Goal: Task Accomplishment & Management: Manage account settings

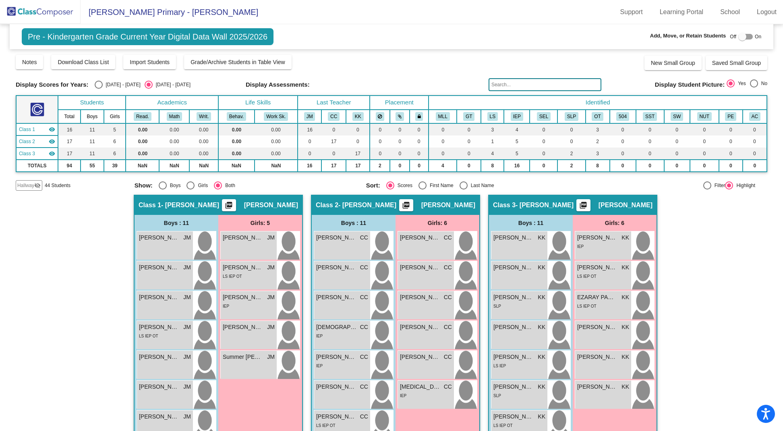
click at [77, 41] on span "Pre - Kindergarten Grade Current Year Digital Data Wall 2025/2026" at bounding box center [148, 36] width 252 height 17
click at [59, 11] on img at bounding box center [40, 12] width 81 height 24
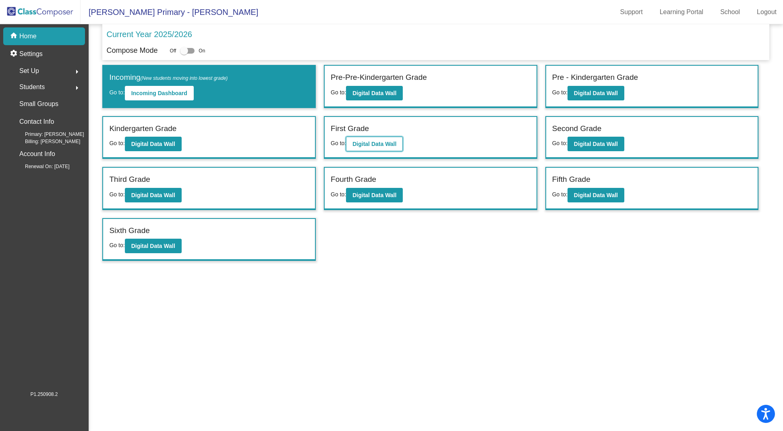
click at [388, 146] on button "Digital Data Wall" at bounding box center [374, 144] width 57 height 15
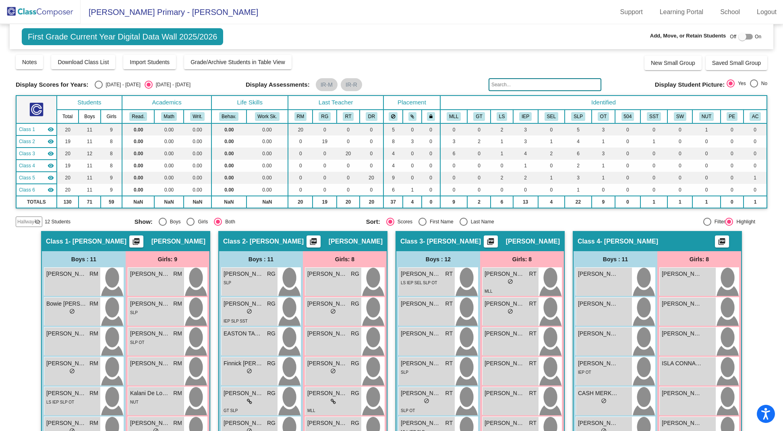
click at [98, 83] on div "Select an option" at bounding box center [99, 85] width 8 height 8
click at [98, 89] on input "[DATE] - [DATE]" at bounding box center [98, 89] width 0 height 0
radio input "true"
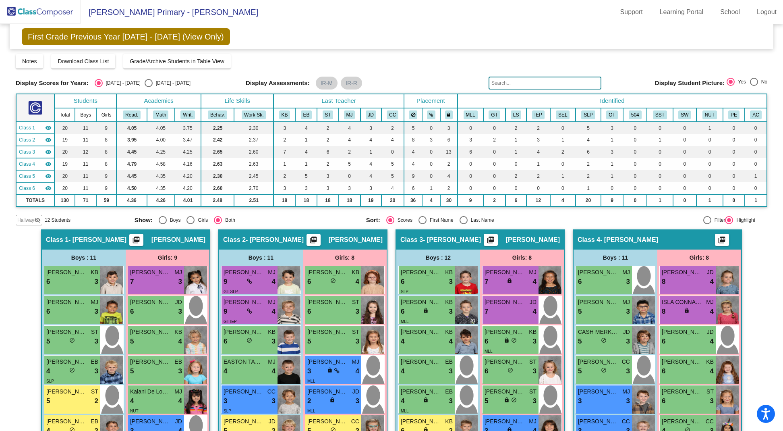
click at [50, 8] on img at bounding box center [40, 12] width 81 height 24
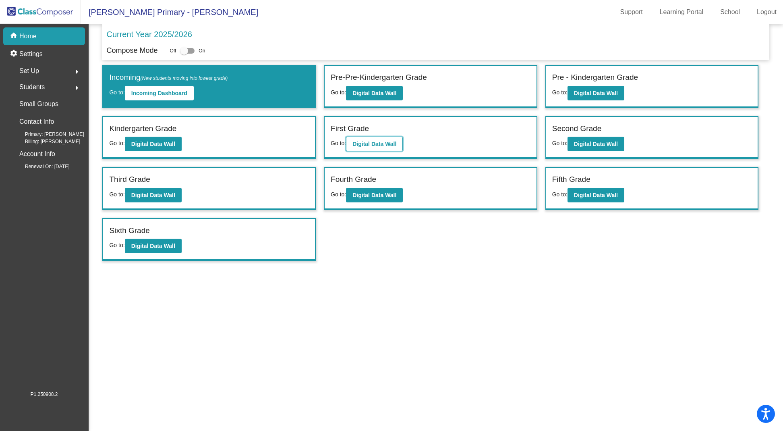
click at [369, 143] on b "Digital Data Wall" at bounding box center [375, 144] width 44 height 6
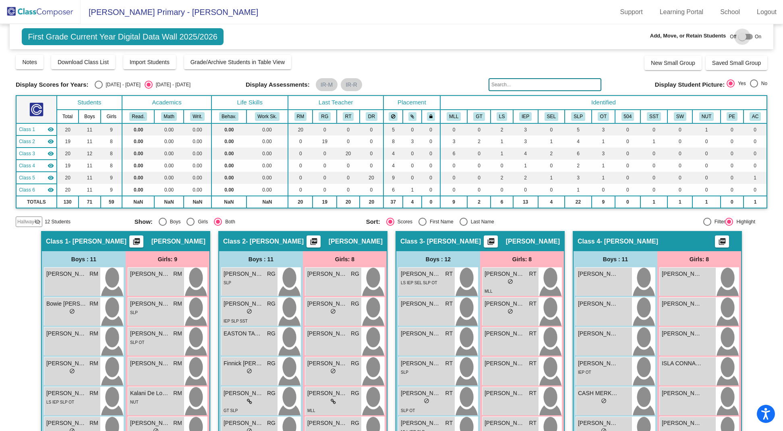
click at [740, 34] on div at bounding box center [743, 37] width 8 height 8
checkbox input "true"
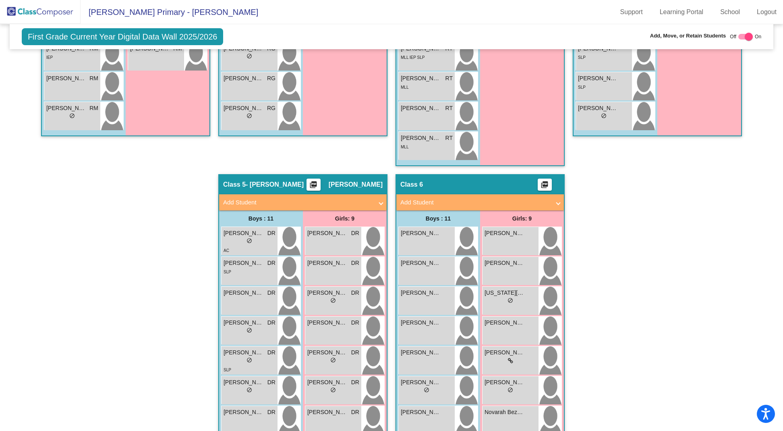
scroll to position [486, 0]
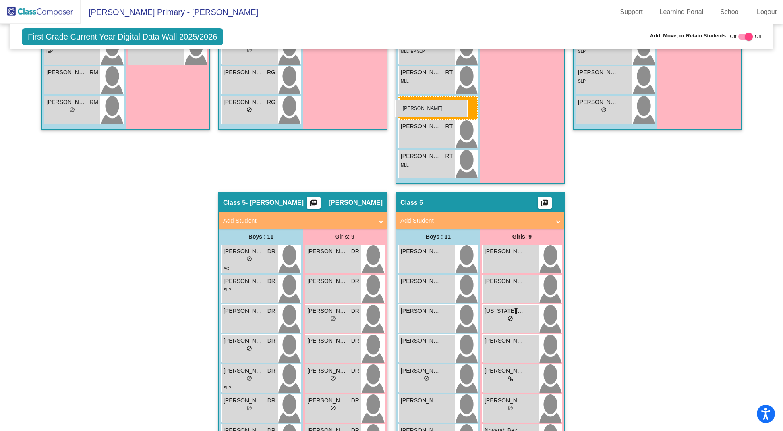
drag, startPoint x: 430, startPoint y: 268, endPoint x: 395, endPoint y: 100, distance: 171.6
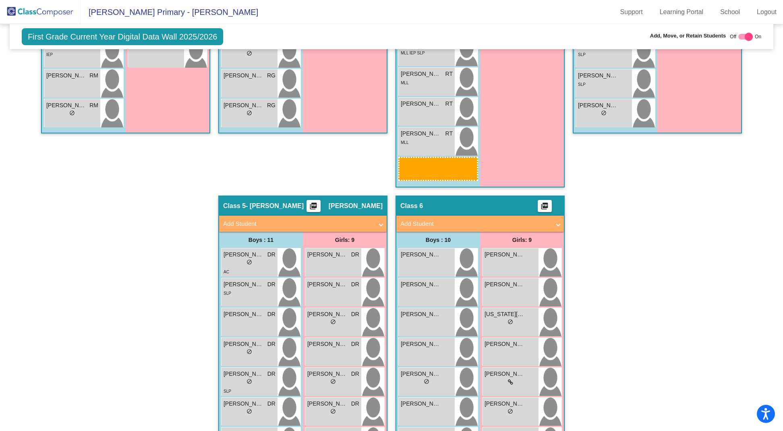
scroll to position [490, 0]
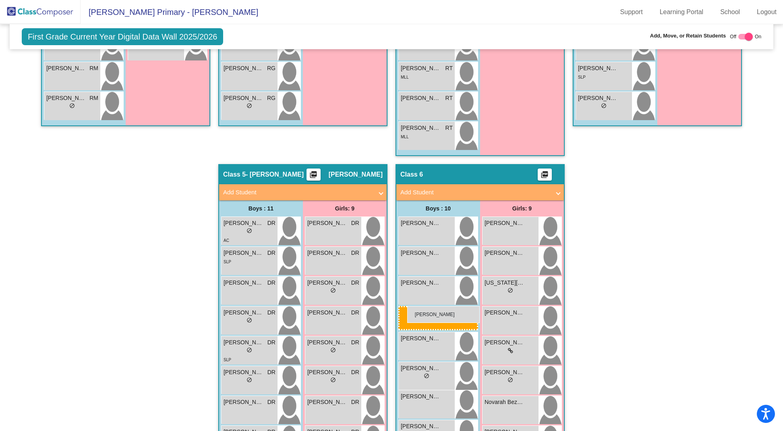
drag, startPoint x: 419, startPoint y: 130, endPoint x: 407, endPoint y: 306, distance: 176.0
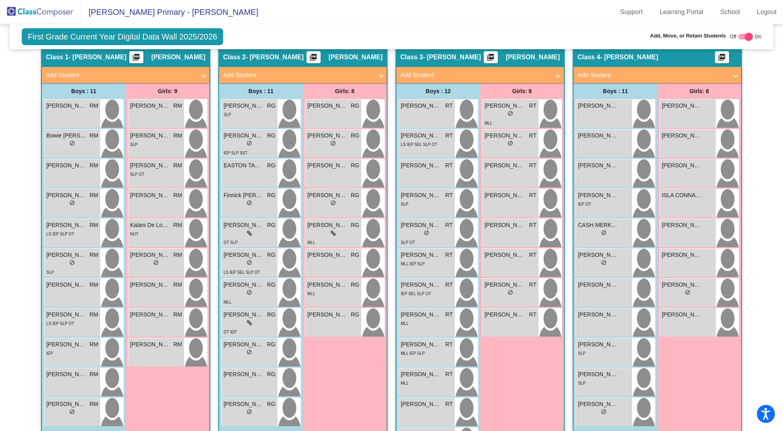
scroll to position [212, 0]
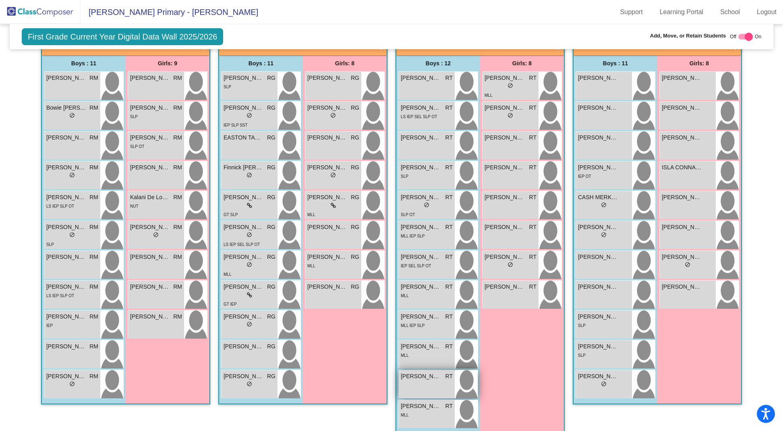
click at [416, 388] on div "William Yesian RT lock do_not_disturb_alt" at bounding box center [427, 384] width 56 height 28
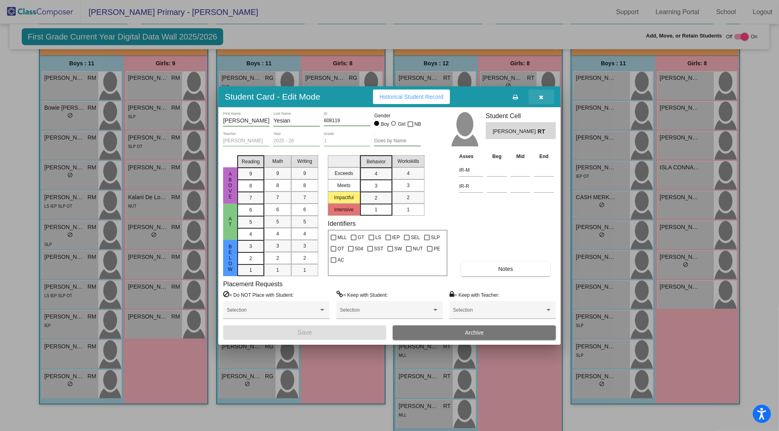
click at [542, 98] on icon "button" at bounding box center [541, 97] width 4 height 6
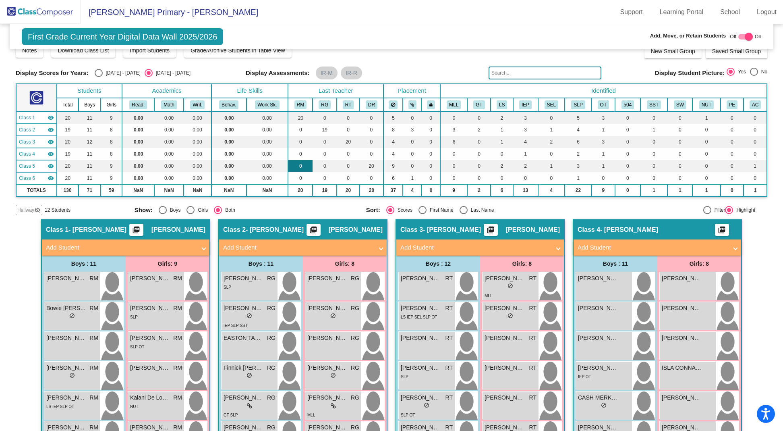
scroll to position [4, 0]
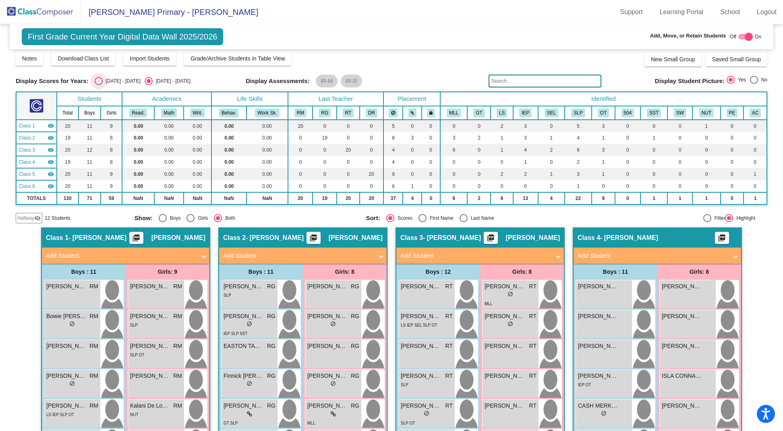
click at [97, 83] on div "Select an option" at bounding box center [99, 81] width 8 height 8
click at [98, 85] on input "[DATE] - [DATE]" at bounding box center [98, 85] width 0 height 0
radio input "true"
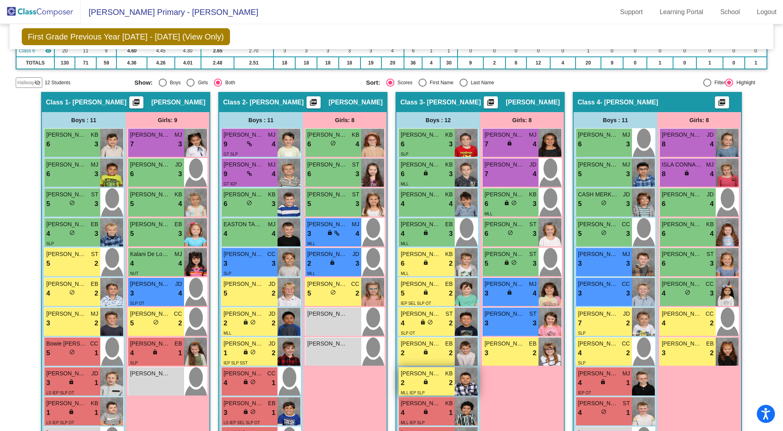
scroll to position [140, 0]
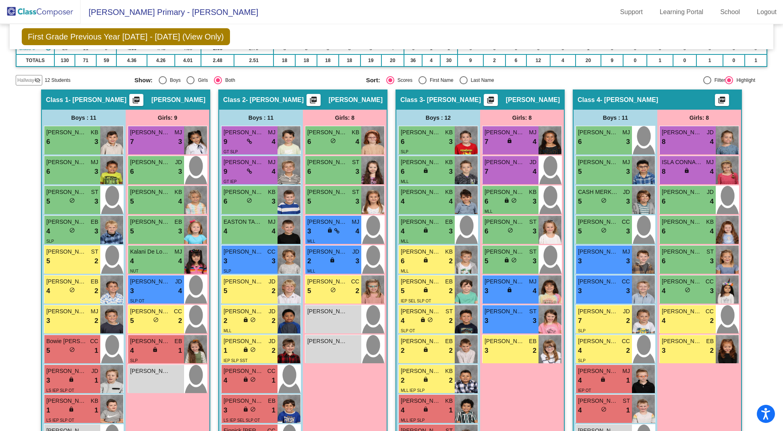
click at [46, 14] on img at bounding box center [40, 12] width 81 height 24
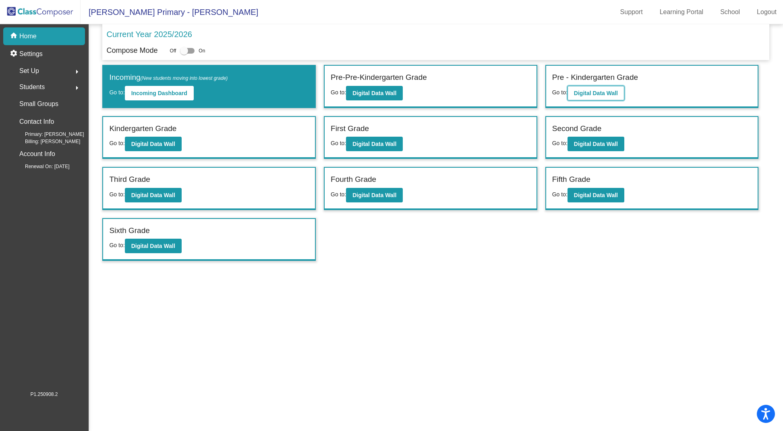
click at [600, 87] on button "Digital Data Wall" at bounding box center [596, 93] width 57 height 15
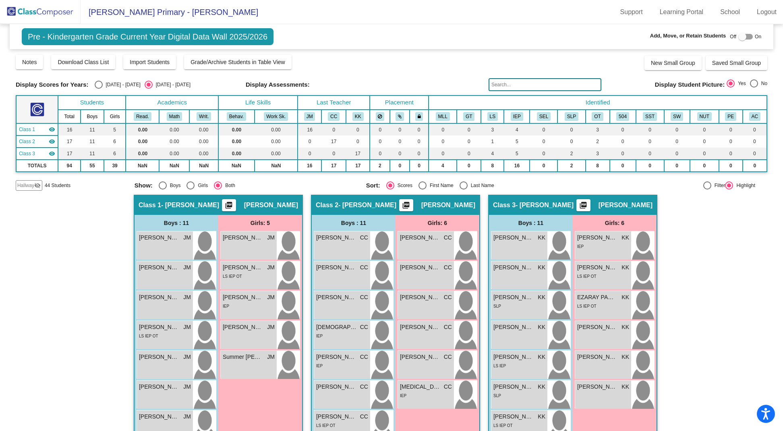
click at [51, 8] on img at bounding box center [40, 12] width 81 height 24
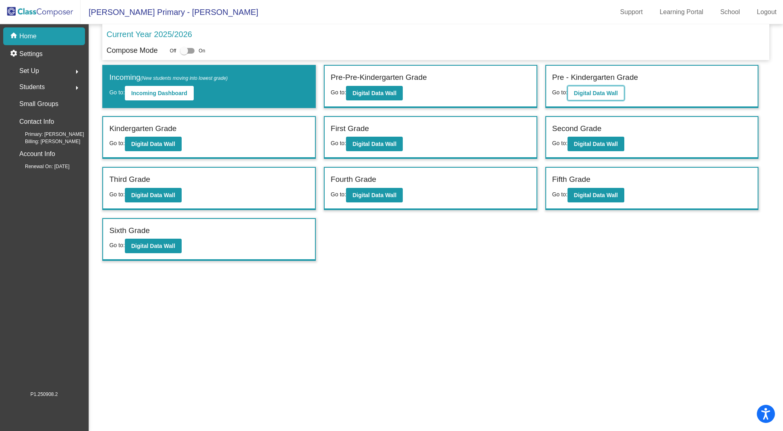
click at [602, 91] on b "Digital Data Wall" at bounding box center [596, 93] width 44 height 6
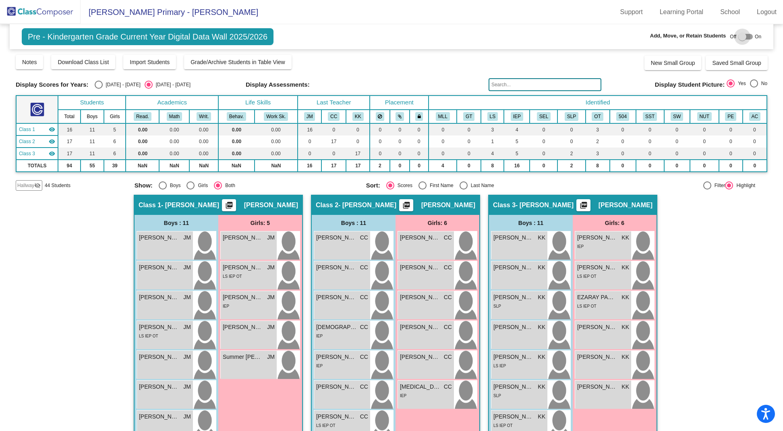
click at [739, 36] on div at bounding box center [743, 37] width 8 height 8
checkbox input "true"
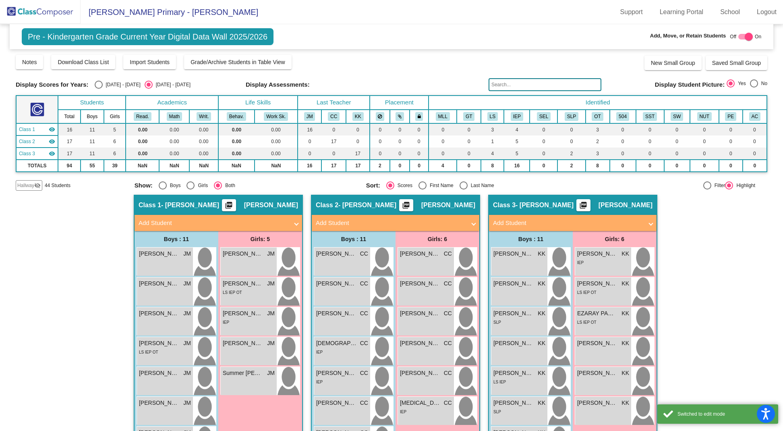
click at [295, 218] on span at bounding box center [296, 222] width 3 height 9
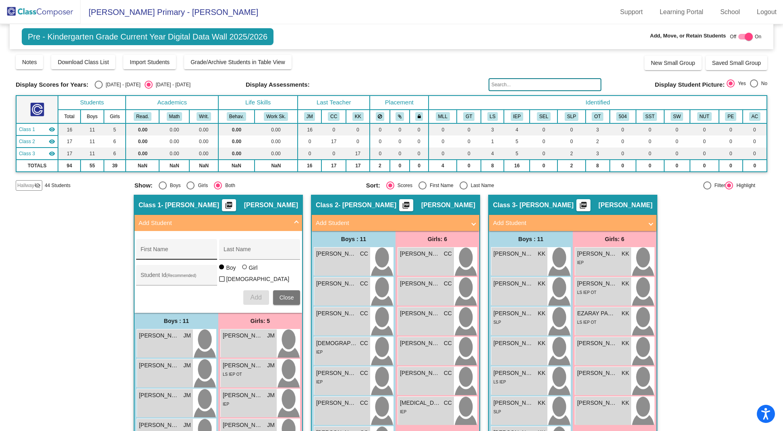
click at [178, 243] on div "First Name" at bounding box center [177, 251] width 73 height 17
type input "Marina"
click at [258, 245] on div "Last Name" at bounding box center [260, 251] width 73 height 17
type input "Le Hew"
click at [243, 269] on div at bounding box center [244, 266] width 5 height 5
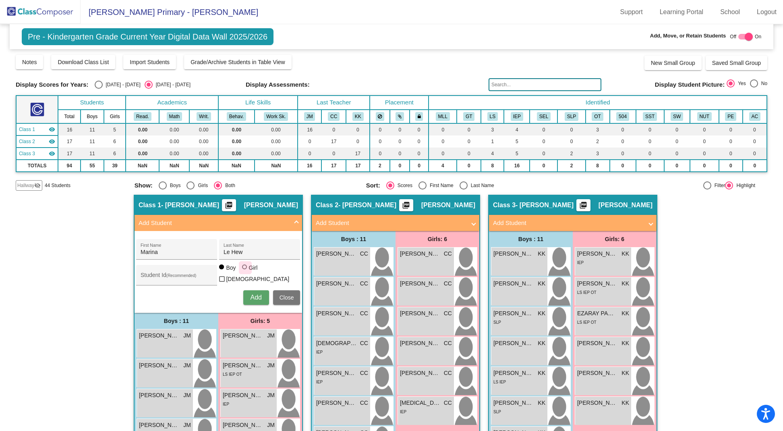
click at [245, 271] on input "Girl" at bounding box center [245, 271] width 0 height 0
radio input "true"
click at [250, 295] on span "Add" at bounding box center [255, 297] width 11 height 7
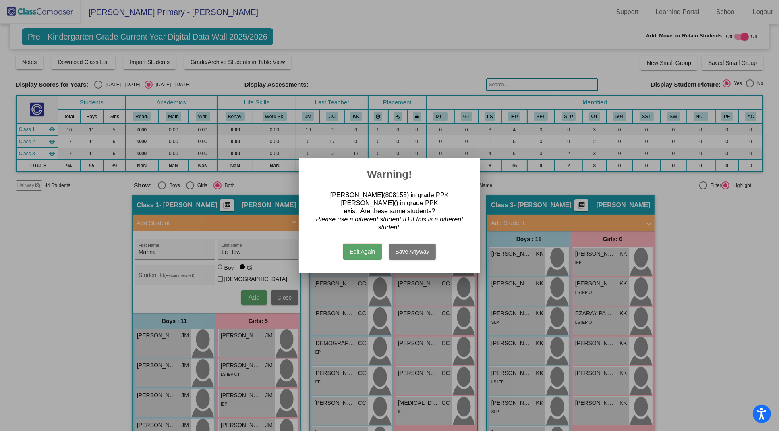
click at [355, 251] on button "Edit Again" at bounding box center [362, 251] width 38 height 16
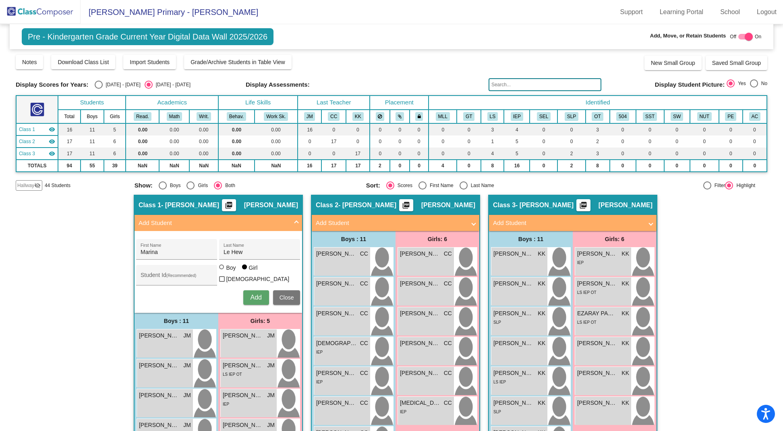
click at [31, 183] on span "Hallway" at bounding box center [25, 185] width 17 height 7
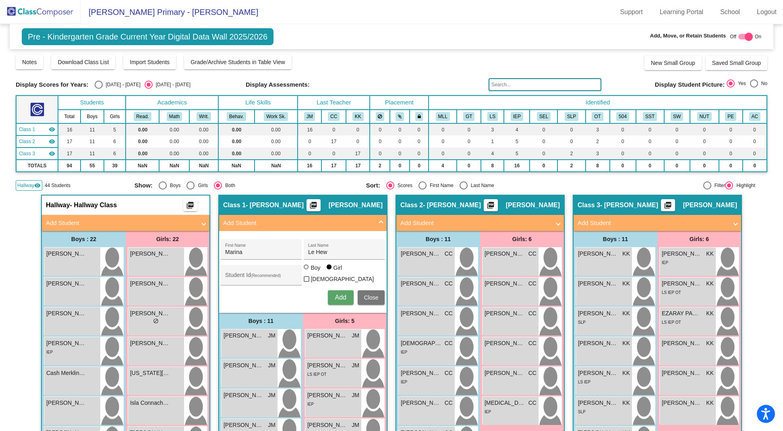
click at [19, 8] on img at bounding box center [40, 12] width 81 height 24
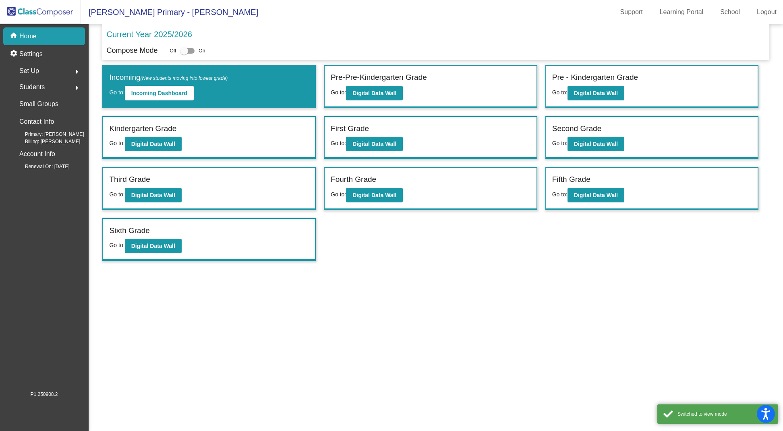
click at [46, 85] on div "Students arrow_right" at bounding box center [46, 87] width 77 height 16
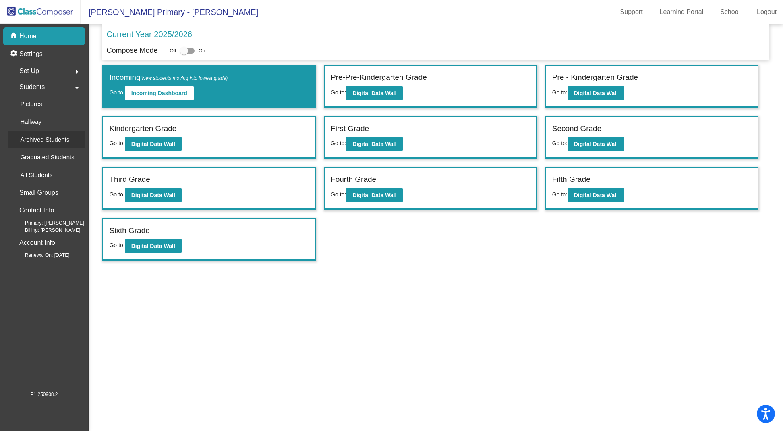
click at [42, 138] on p "Archived Students" at bounding box center [44, 140] width 49 height 10
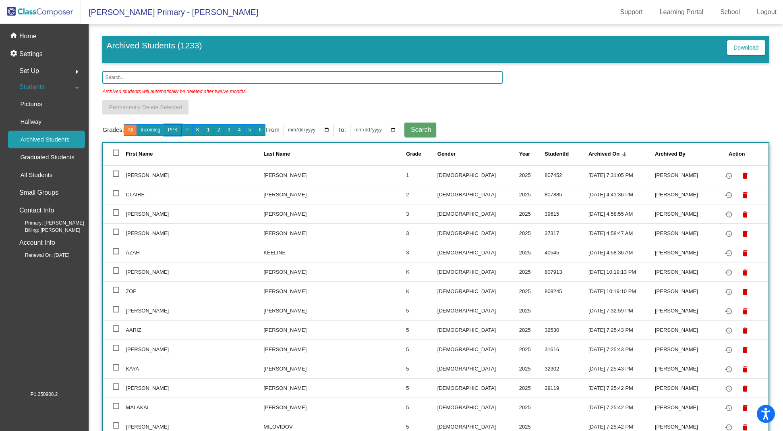
click at [176, 129] on button "PPK" at bounding box center [173, 130] width 18 height 12
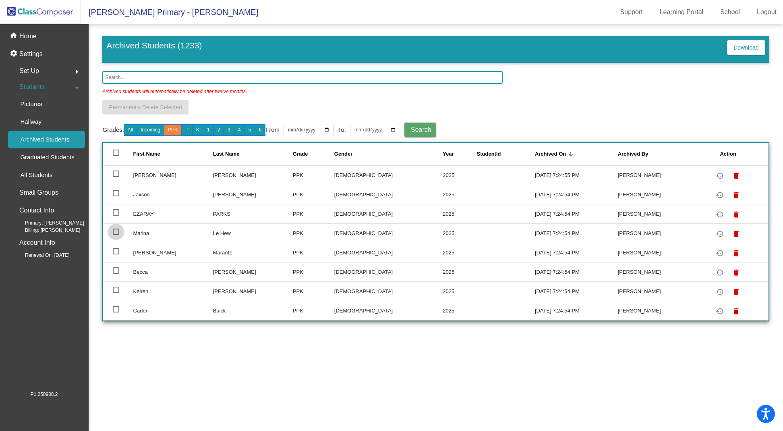
click at [115, 231] on div at bounding box center [116, 231] width 6 height 6
click at [116, 235] on input "select row 5" at bounding box center [116, 235] width 0 height 0
checkbox input "true"
click at [718, 235] on mat-icon "restore" at bounding box center [720, 234] width 10 height 10
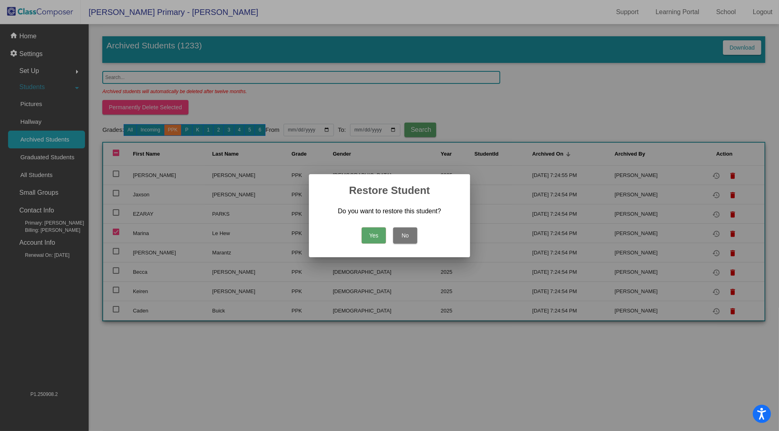
click at [380, 235] on button "Yes" at bounding box center [374, 235] width 24 height 16
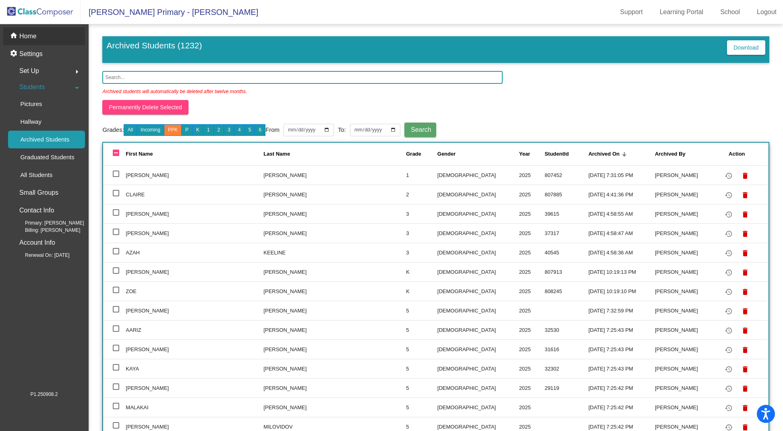
click at [30, 39] on p "Home" at bounding box center [27, 36] width 17 height 10
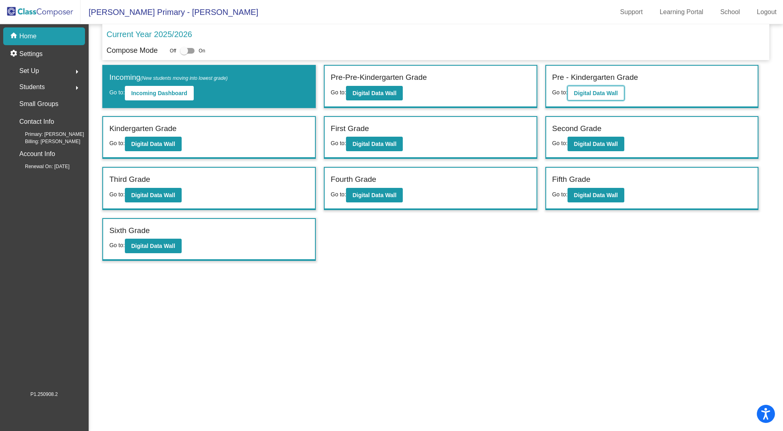
click at [603, 90] on b "Digital Data Wall" at bounding box center [596, 93] width 44 height 6
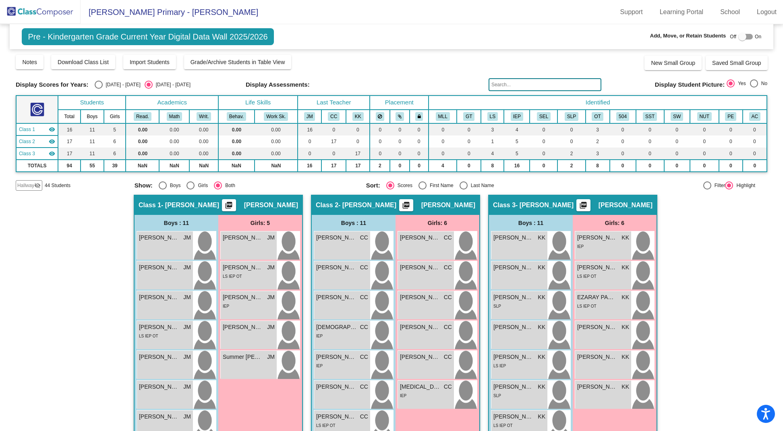
click at [37, 185] on mat-icon "visibility_off" at bounding box center [37, 185] width 6 height 6
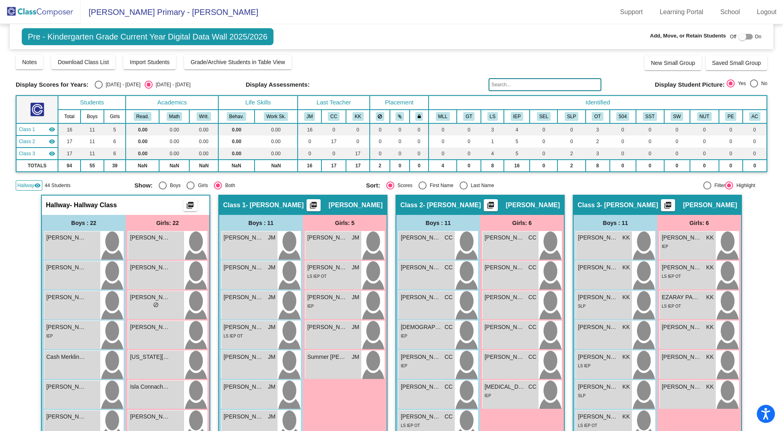
click at [80, 33] on span "Pre - Kindergarten Grade Current Year Digital Data Wall 2025/2026" at bounding box center [148, 36] width 252 height 17
click at [51, 15] on img at bounding box center [40, 12] width 81 height 24
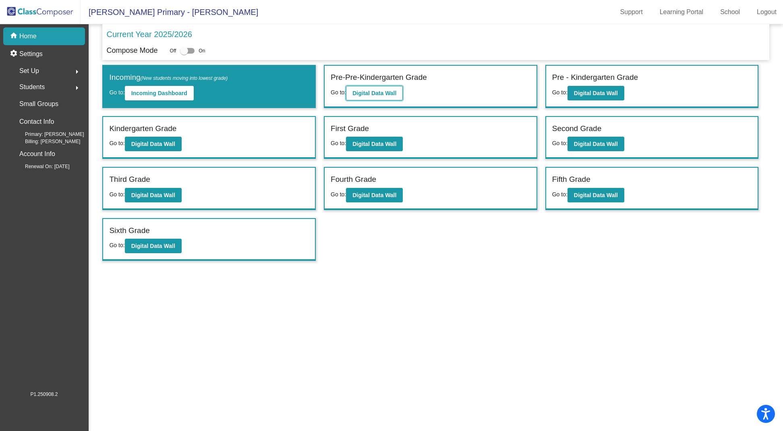
click at [371, 92] on b "Digital Data Wall" at bounding box center [375, 93] width 44 height 6
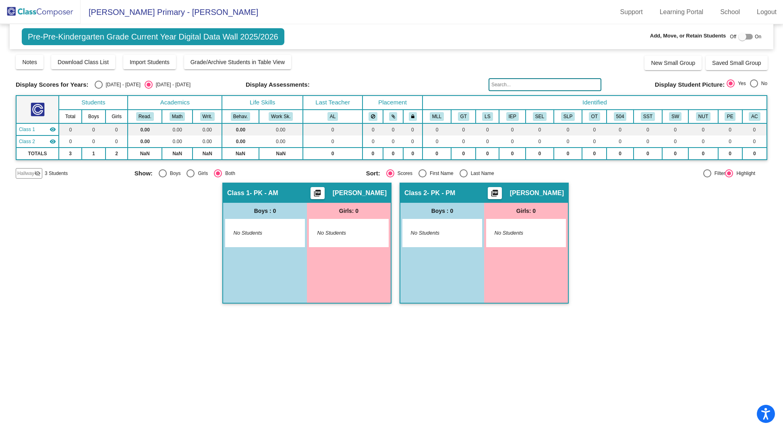
click at [29, 170] on span "Hallway" at bounding box center [25, 173] width 17 height 7
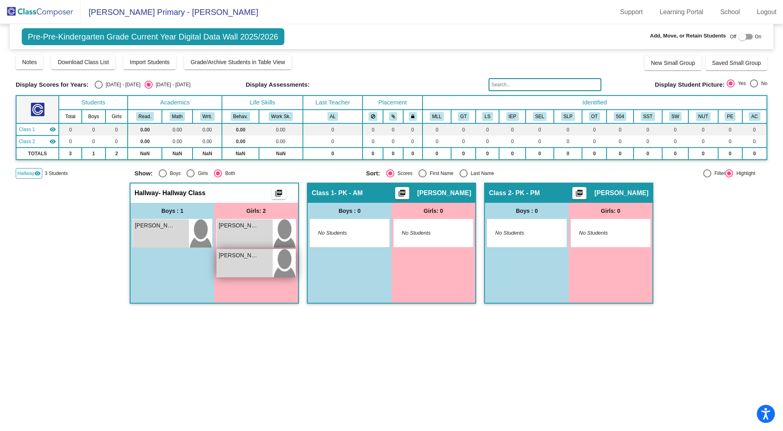
click at [260, 262] on div "Marina Le Hew lock do_not_disturb_alt" at bounding box center [245, 263] width 56 height 28
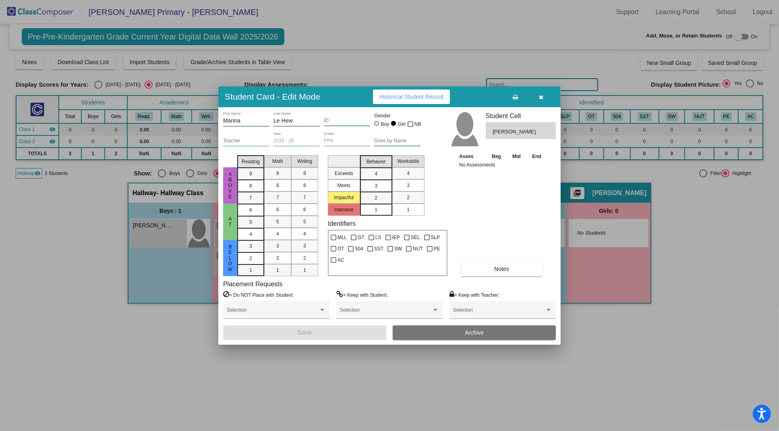
click at [542, 98] on icon "button" at bounding box center [541, 97] width 4 height 6
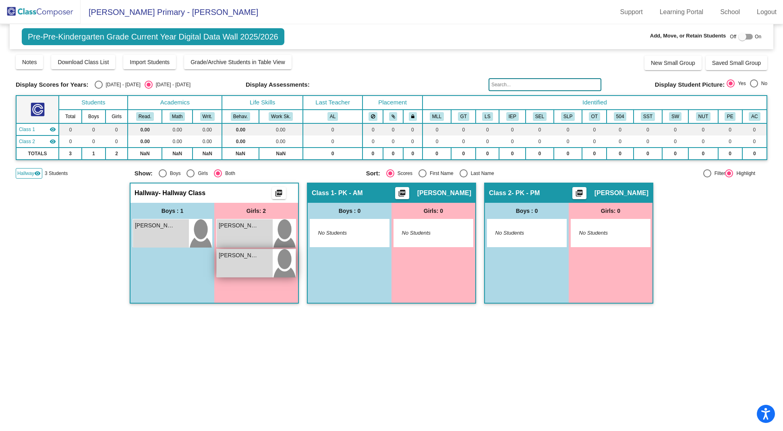
click at [256, 261] on div "Marina Le Hew lock do_not_disturb_alt" at bounding box center [245, 263] width 56 height 28
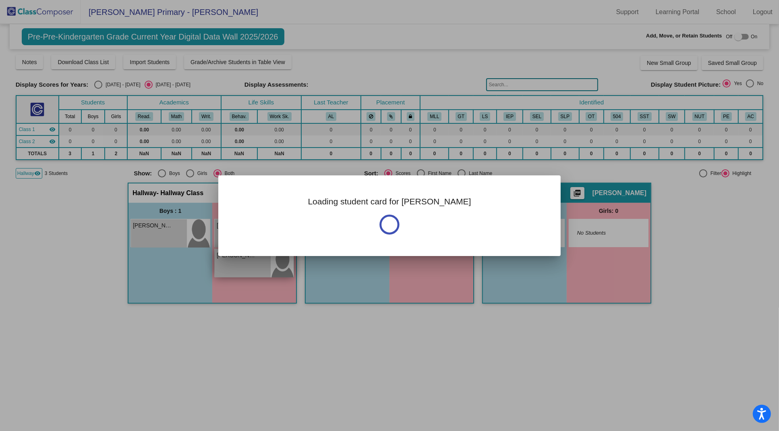
click at [256, 261] on div at bounding box center [389, 215] width 779 height 431
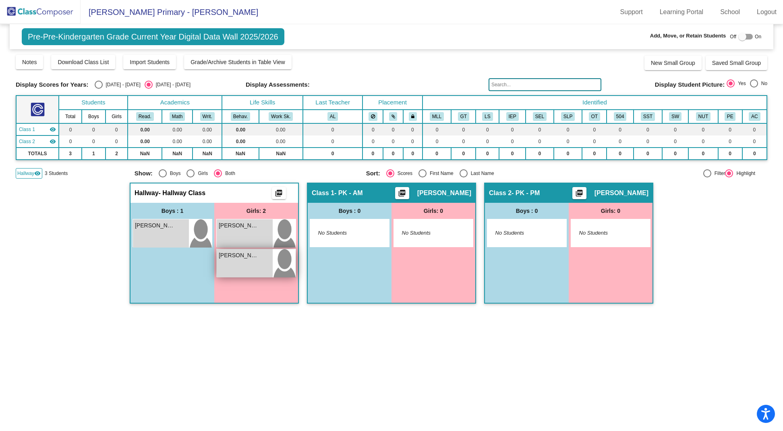
click at [256, 261] on div "Marina Le Hew lock do_not_disturb_alt" at bounding box center [245, 263] width 56 height 28
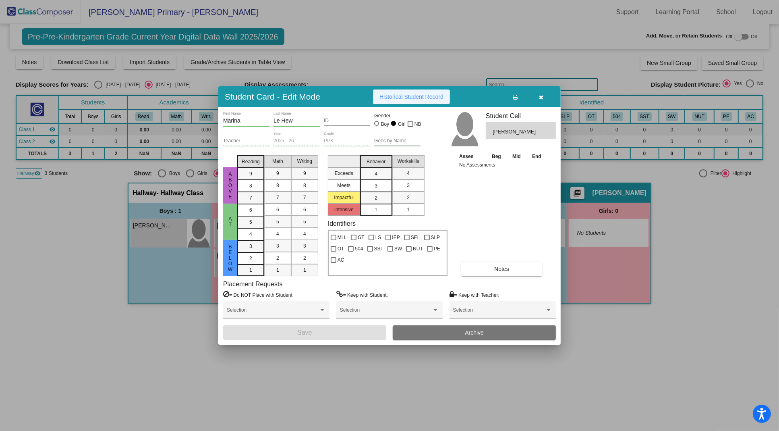
click at [423, 98] on span "Historical Student Record" at bounding box center [412, 96] width 64 height 6
click at [388, 237] on div at bounding box center [389, 237] width 6 height 6
click at [388, 240] on input "IEP" at bounding box center [388, 240] width 0 height 0
checkbox input "true"
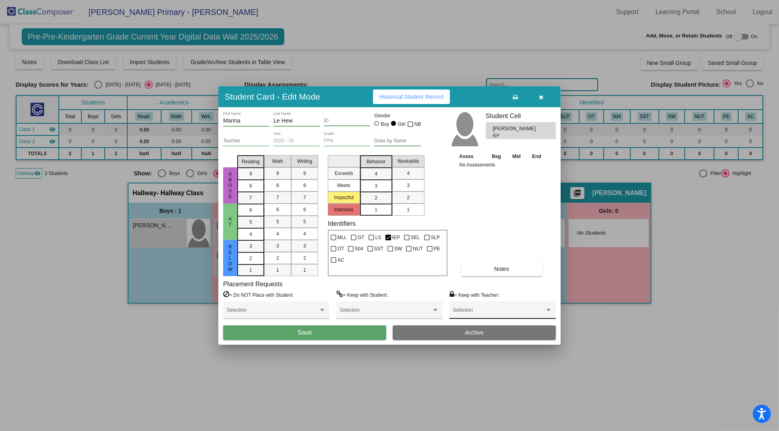
click at [467, 305] on div "Selection" at bounding box center [502, 312] width 99 height 15
click at [467, 305] on span "None" at bounding box center [502, 312] width 99 height 15
click at [314, 332] on button "Save" at bounding box center [304, 332] width 163 height 15
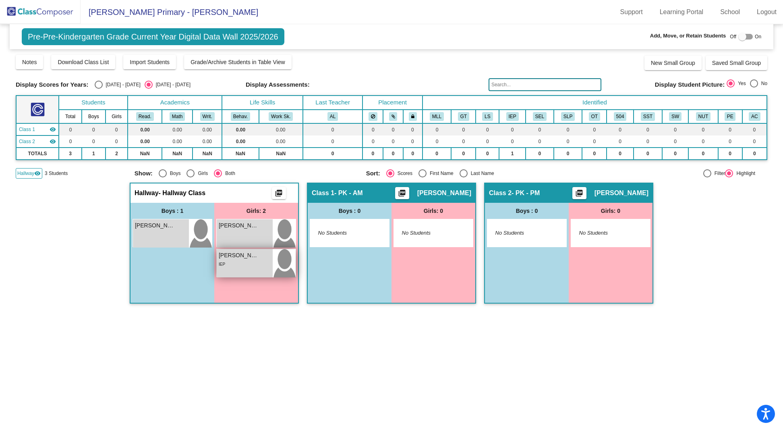
click at [275, 263] on img at bounding box center [284, 263] width 23 height 28
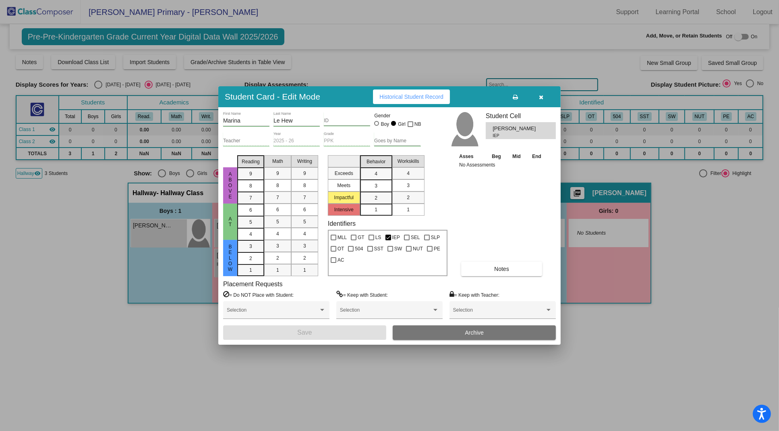
click at [543, 96] on icon "button" at bounding box center [541, 97] width 4 height 6
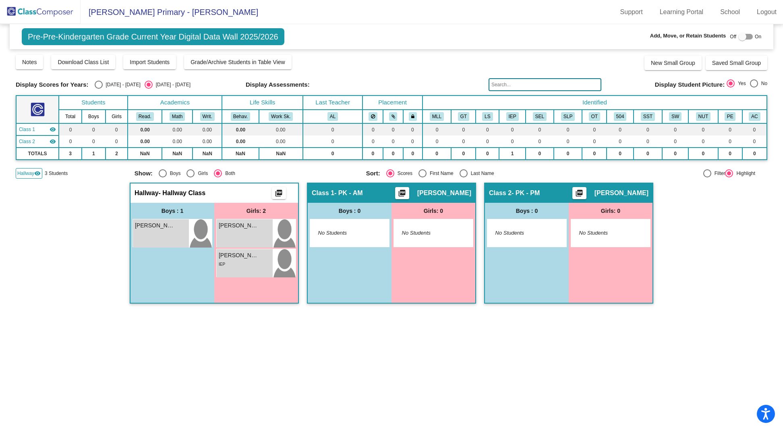
click at [25, 172] on span "Hallway" at bounding box center [25, 173] width 17 height 7
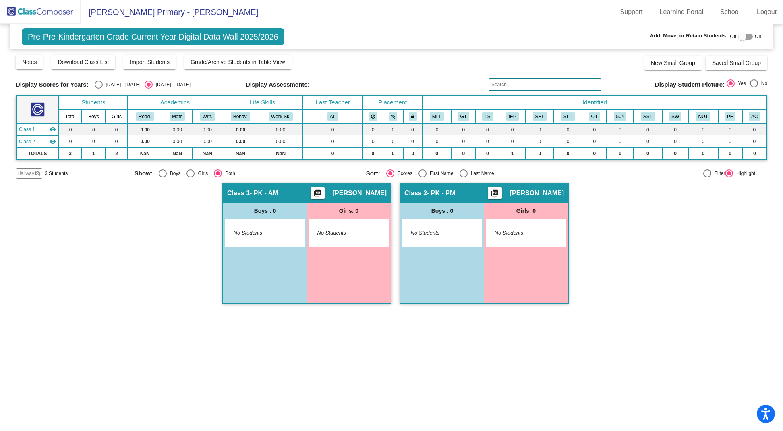
click at [25, 172] on span "Hallway" at bounding box center [25, 173] width 17 height 7
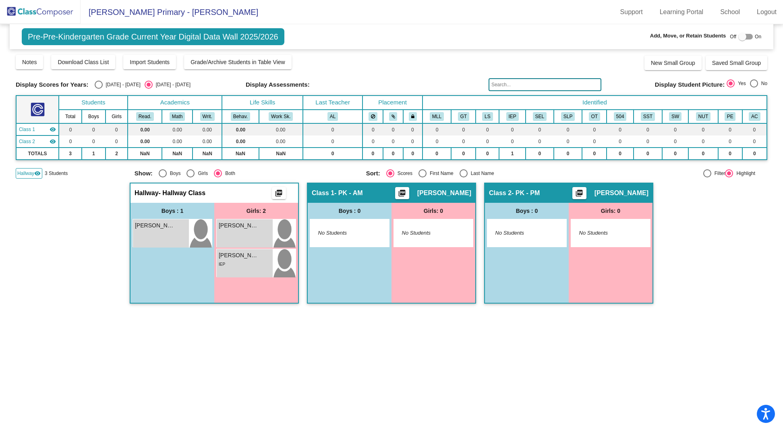
click at [52, 11] on img at bounding box center [40, 12] width 81 height 24
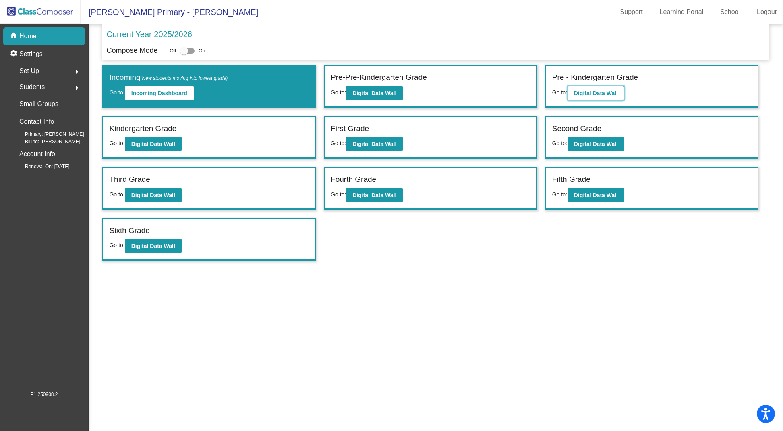
click at [607, 93] on b "Digital Data Wall" at bounding box center [596, 93] width 44 height 6
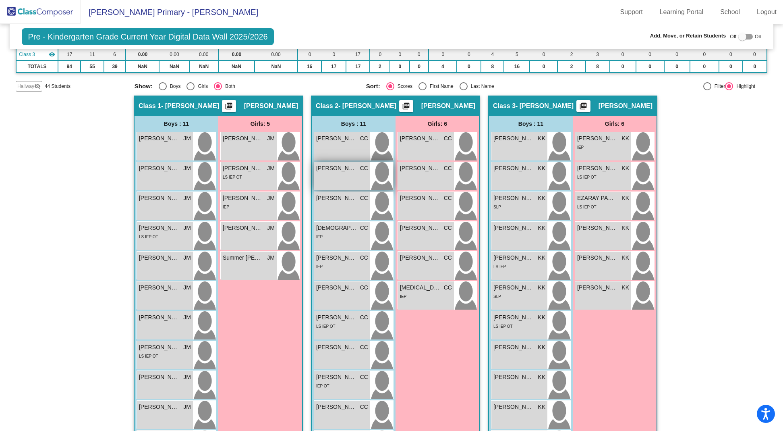
scroll to position [100, 0]
click at [361, 268] on div "Dean Hamilton CC lock do_not_disturb_alt IEP" at bounding box center [342, 265] width 56 height 28
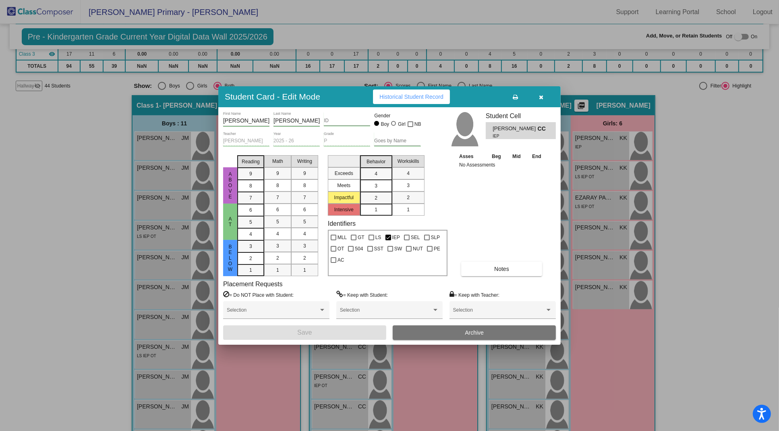
click at [541, 99] on icon "button" at bounding box center [541, 97] width 4 height 6
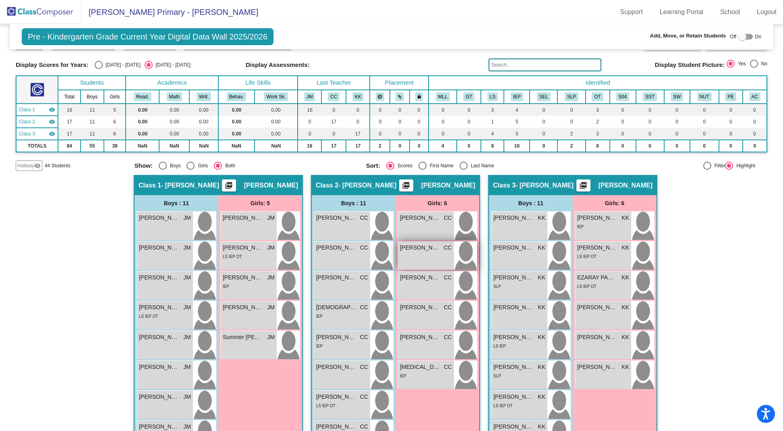
scroll to position [0, 0]
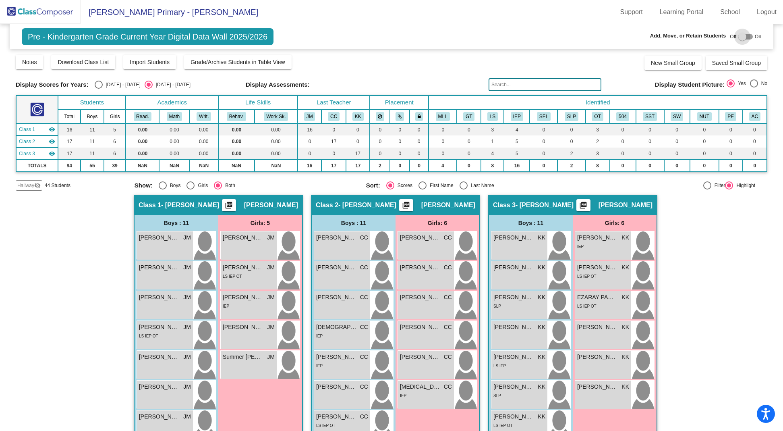
click at [739, 38] on div at bounding box center [743, 37] width 8 height 8
checkbox input "true"
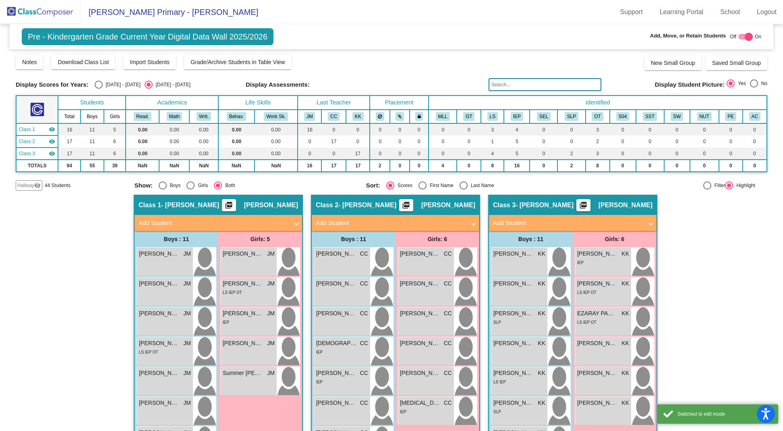
click at [228, 216] on mat-expansion-panel-header "Add Student" at bounding box center [219, 223] width 168 height 16
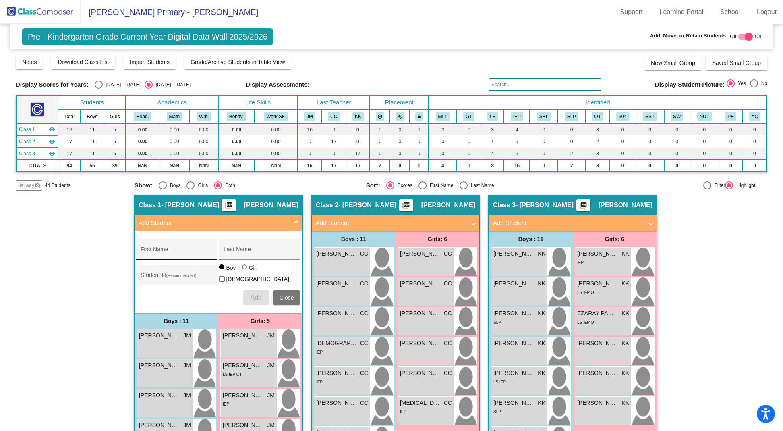
click at [175, 246] on div "First Name" at bounding box center [177, 251] width 73 height 17
type input "Marina"
click at [244, 251] on input "Last Name" at bounding box center [260, 252] width 73 height 6
type input "Le Hew"
click at [245, 271] on div at bounding box center [245, 267] width 6 height 6
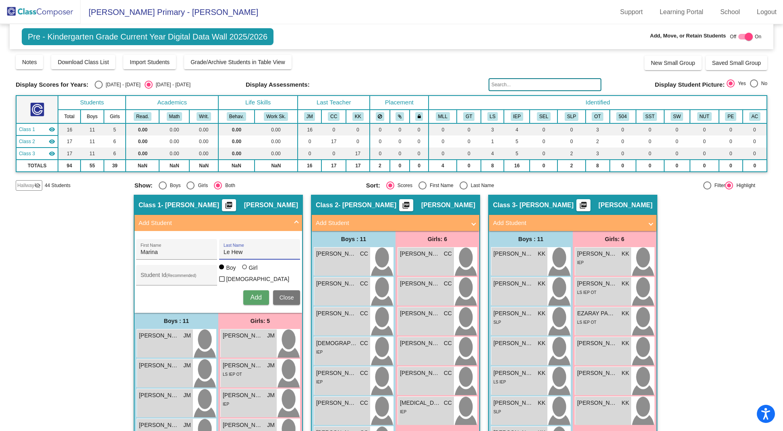
click at [245, 271] on input "Girl" at bounding box center [245, 271] width 0 height 0
radio input "true"
click at [250, 294] on span "Add" at bounding box center [255, 297] width 11 height 7
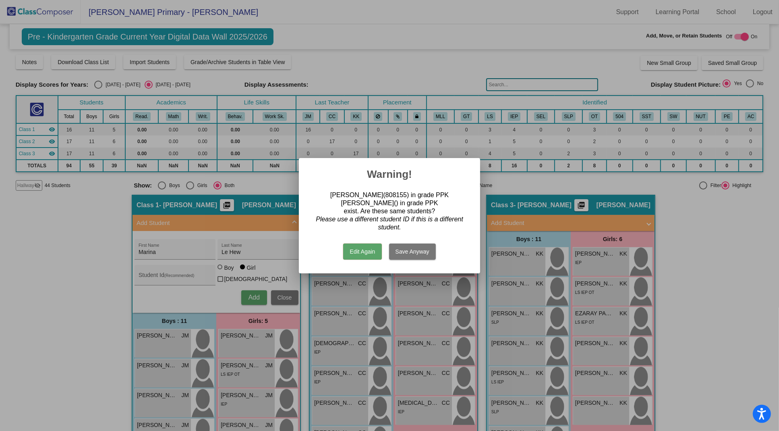
click at [365, 251] on button "Edit Again" at bounding box center [362, 251] width 38 height 16
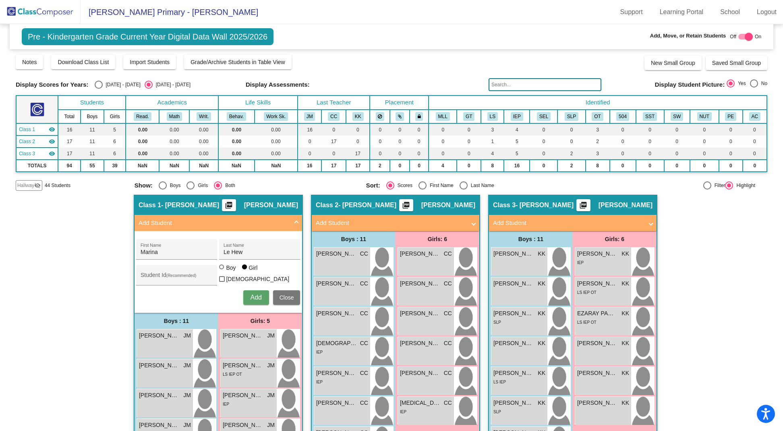
click at [15, 9] on img at bounding box center [40, 12] width 81 height 24
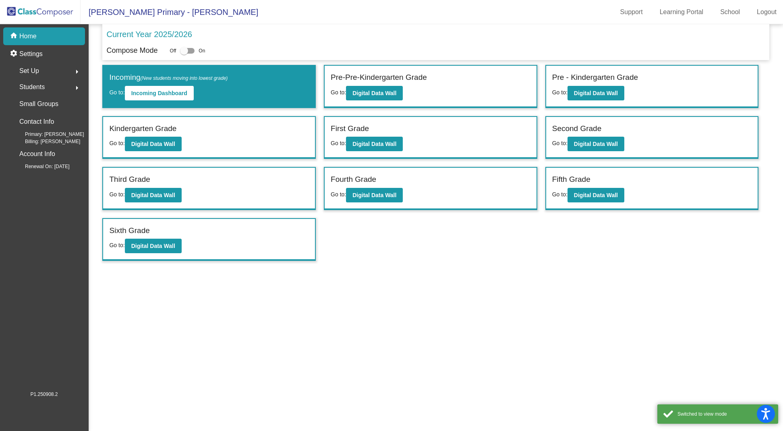
click at [38, 88] on span "Students" at bounding box center [31, 86] width 25 height 11
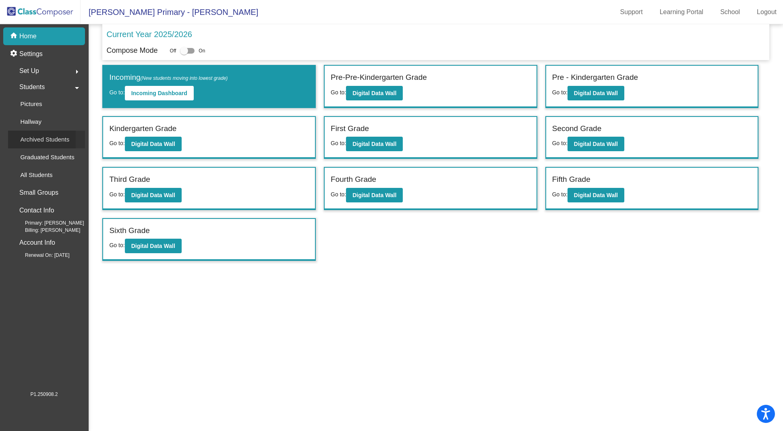
click at [37, 141] on p "Archived Students" at bounding box center [44, 140] width 49 height 10
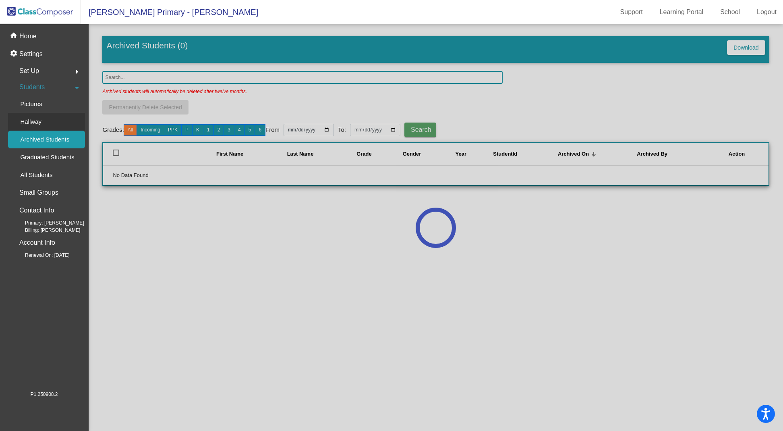
click at [33, 121] on p "Hallway" at bounding box center [30, 122] width 21 height 10
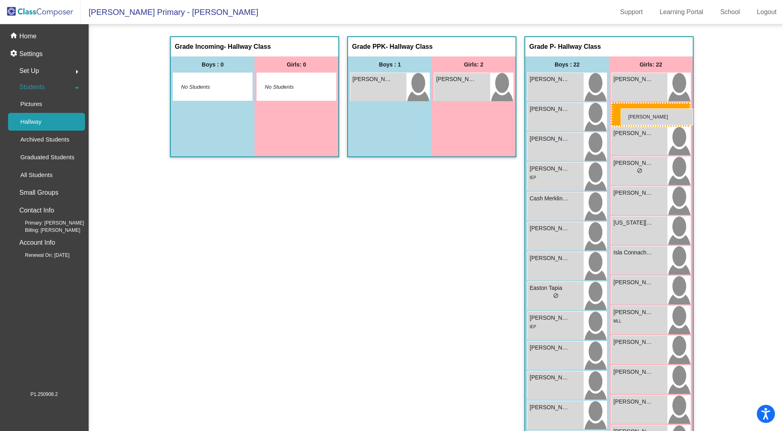
drag, startPoint x: 446, startPoint y: 111, endPoint x: 621, endPoint y: 108, distance: 175.3
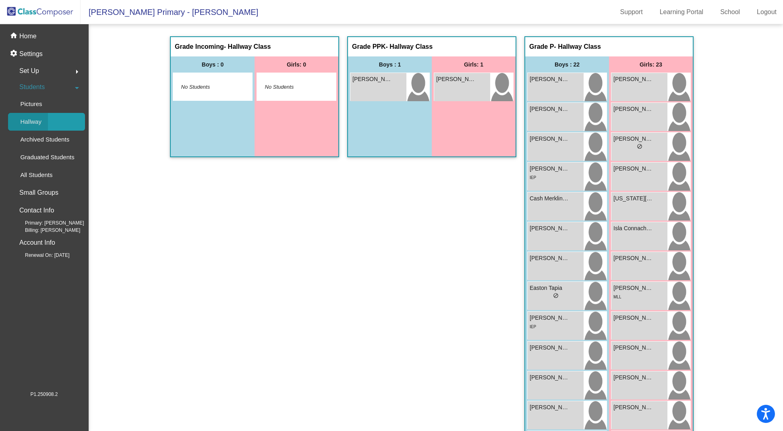
click at [31, 120] on p "Hallway" at bounding box center [30, 122] width 21 height 10
click at [33, 86] on span "Students" at bounding box center [31, 86] width 25 height 11
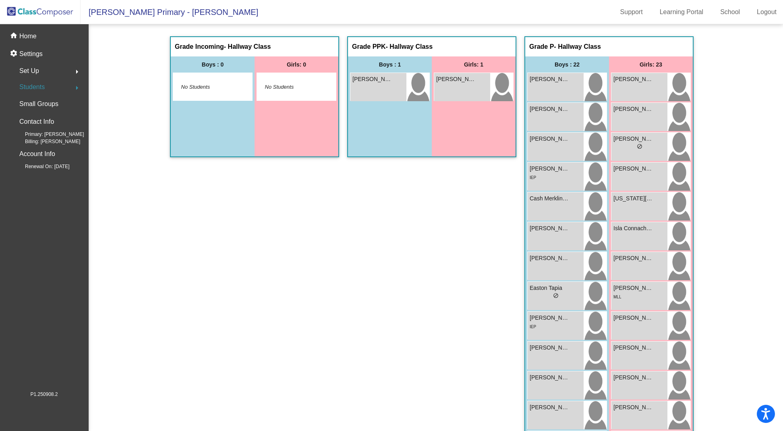
click at [41, 11] on img at bounding box center [40, 12] width 81 height 24
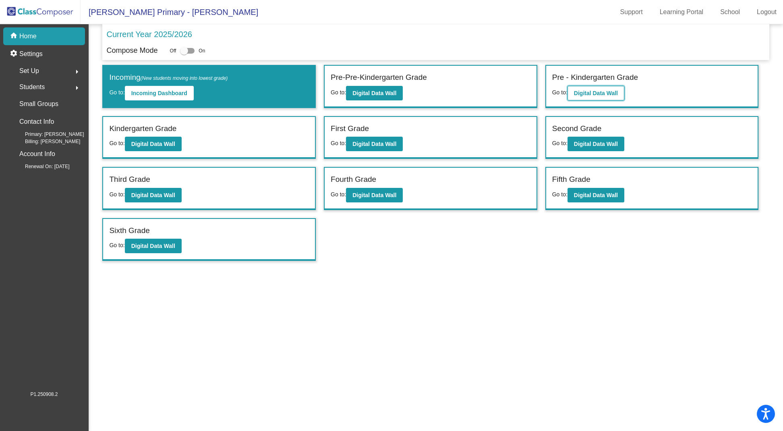
click at [606, 92] on b "Digital Data Wall" at bounding box center [596, 93] width 44 height 6
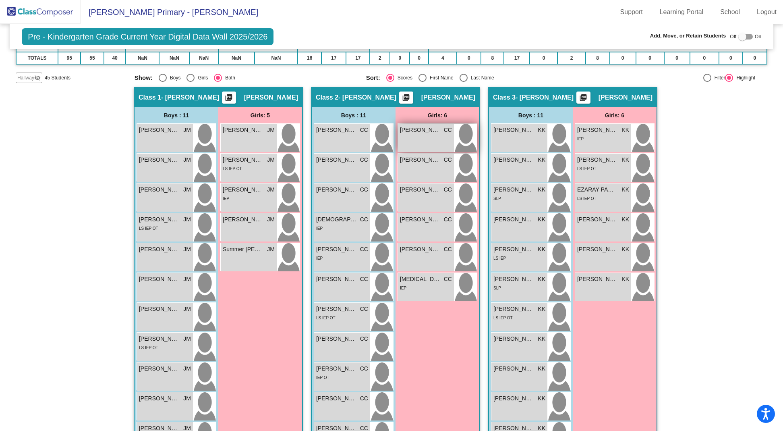
scroll to position [124, 0]
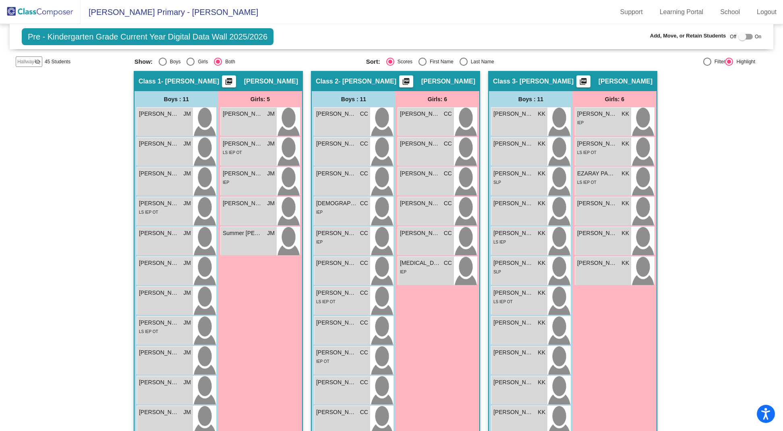
click at [24, 64] on div "Hallway visibility_off" at bounding box center [29, 61] width 27 height 10
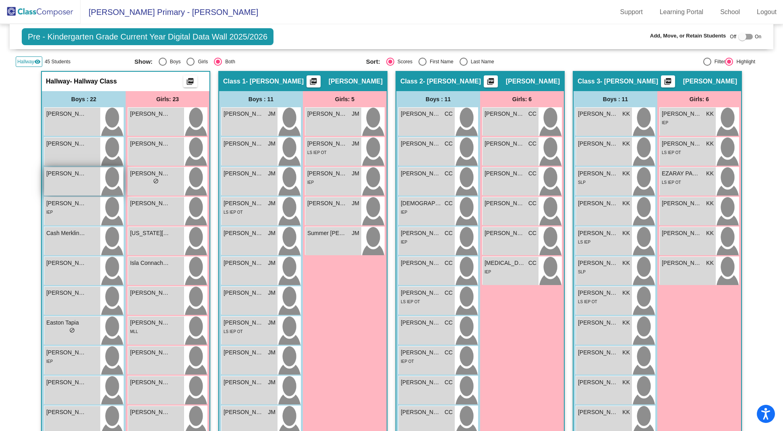
scroll to position [312, 0]
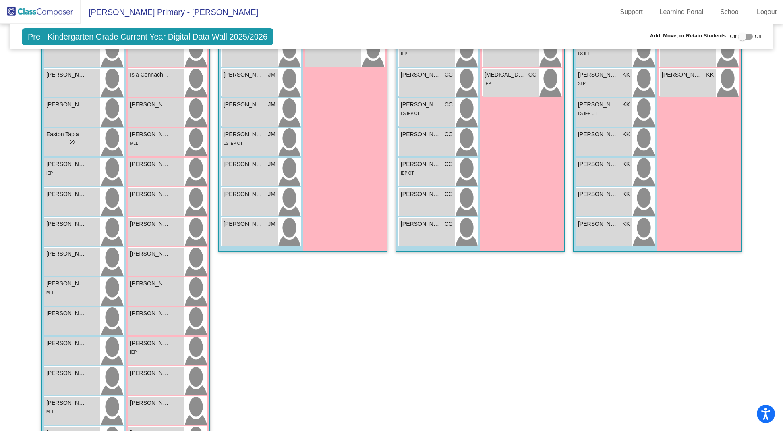
click at [739, 35] on div at bounding box center [743, 37] width 8 height 8
checkbox input "true"
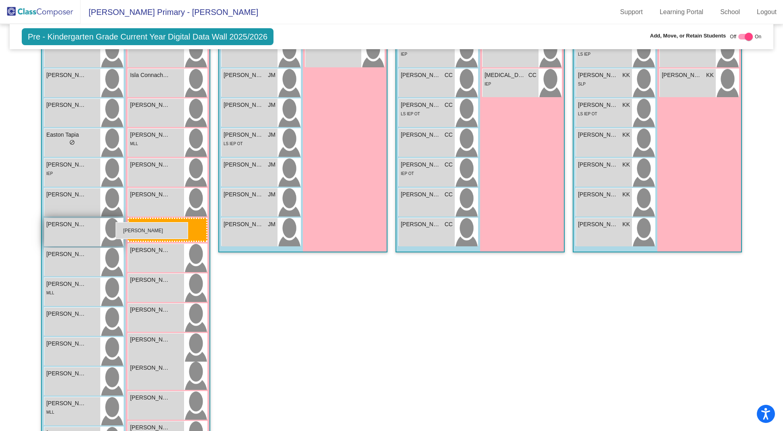
drag, startPoint x: 145, startPoint y: 350, endPoint x: 114, endPoint y: 222, distance: 130.9
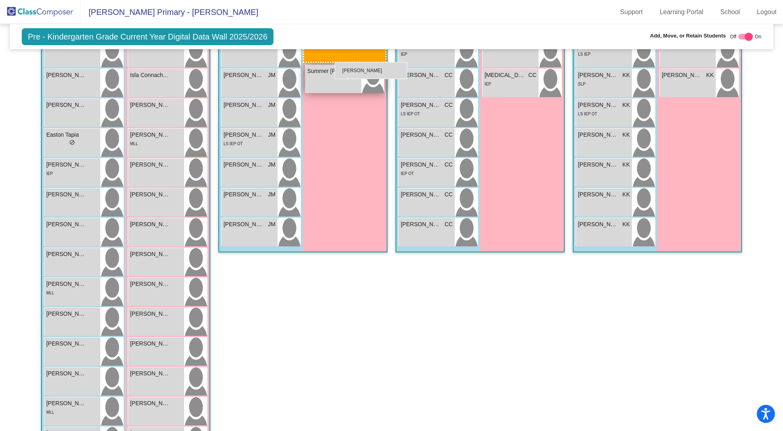
drag, startPoint x: 150, startPoint y: 349, endPoint x: 334, endPoint y: 62, distance: 341.4
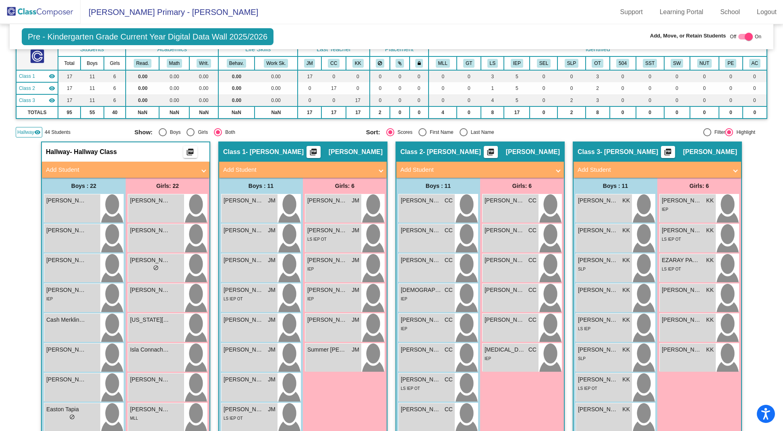
scroll to position [50, 0]
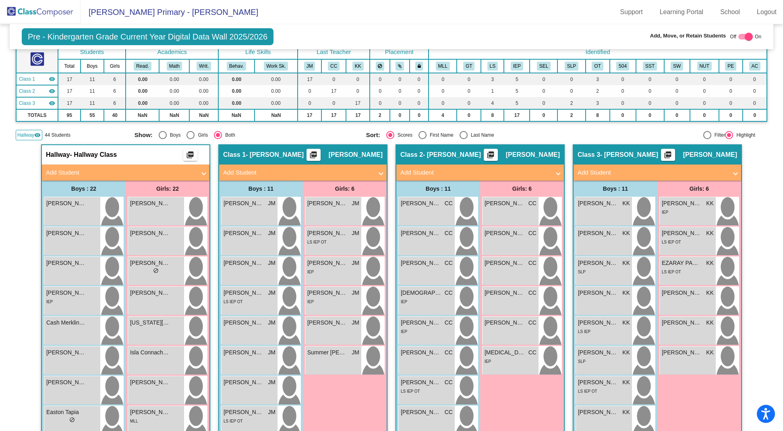
click at [48, 17] on img at bounding box center [40, 12] width 81 height 24
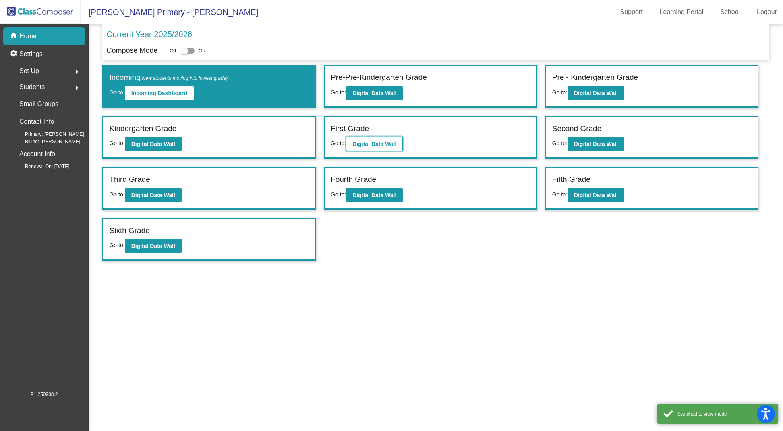
click at [362, 141] on b "Digital Data Wall" at bounding box center [375, 144] width 44 height 6
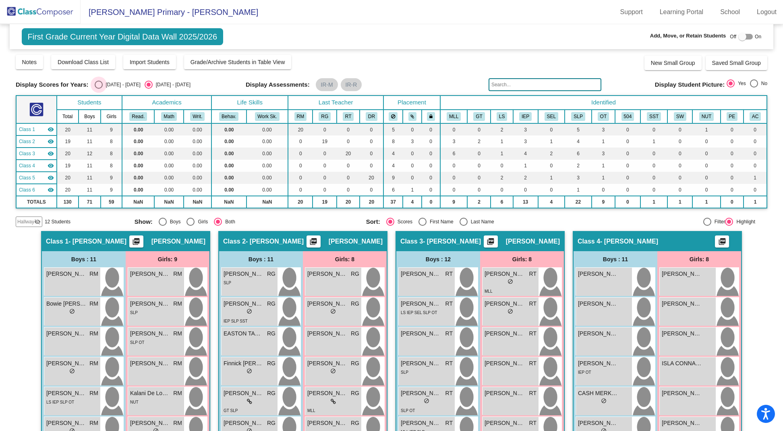
click at [98, 85] on div "Select an option" at bounding box center [99, 85] width 8 height 8
click at [98, 89] on input "[DATE] - [DATE]" at bounding box center [98, 89] width 0 height 0
radio input "true"
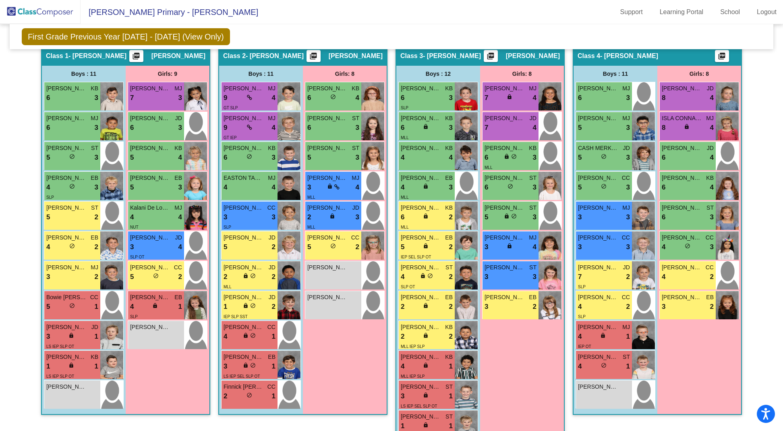
scroll to position [183, 0]
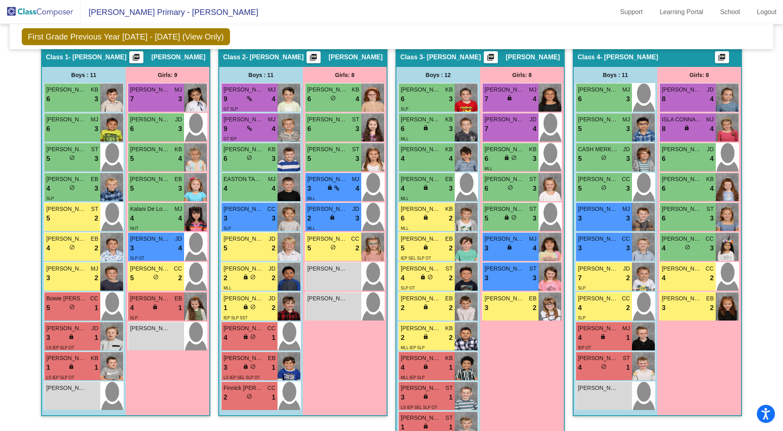
click at [58, 11] on img at bounding box center [40, 12] width 81 height 24
